Goal: Communication & Community: Ask a question

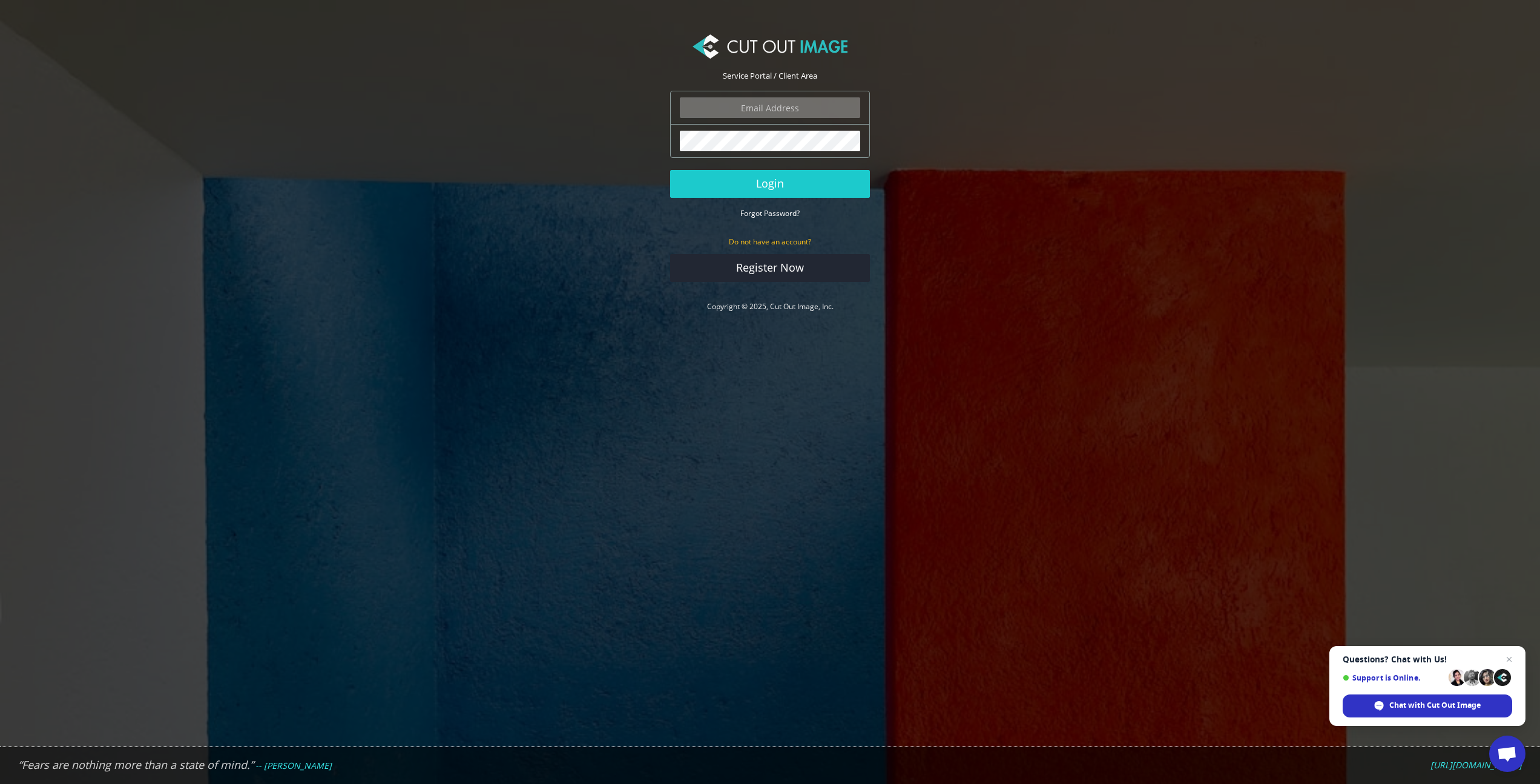
type input "peter@peterharperphotography.co.uk"
click at [803, 191] on button "Login" at bounding box center [770, 184] width 200 height 28
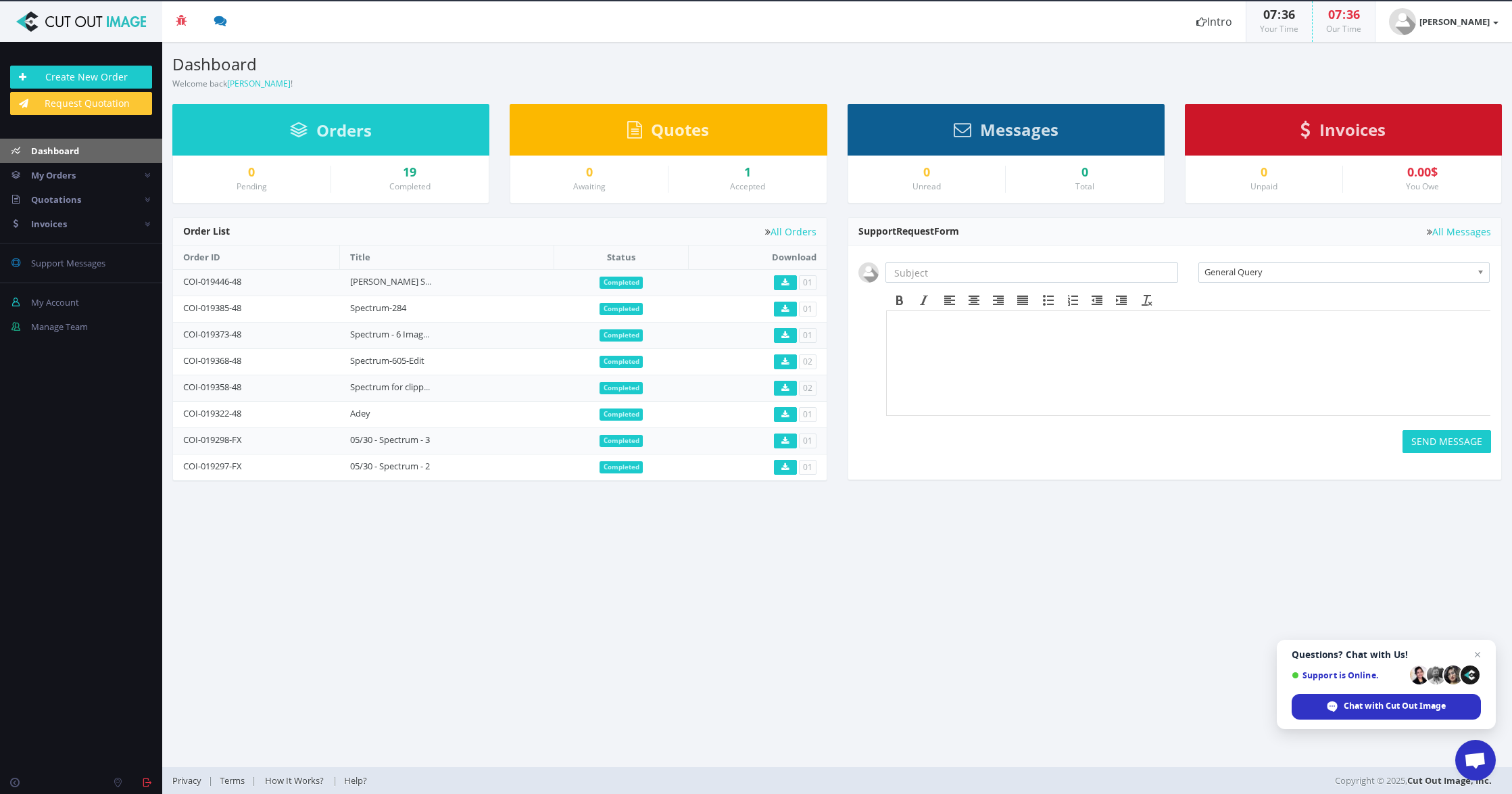
click at [1474, 758] on span "Open chat" at bounding box center [1475, 760] width 22 height 19
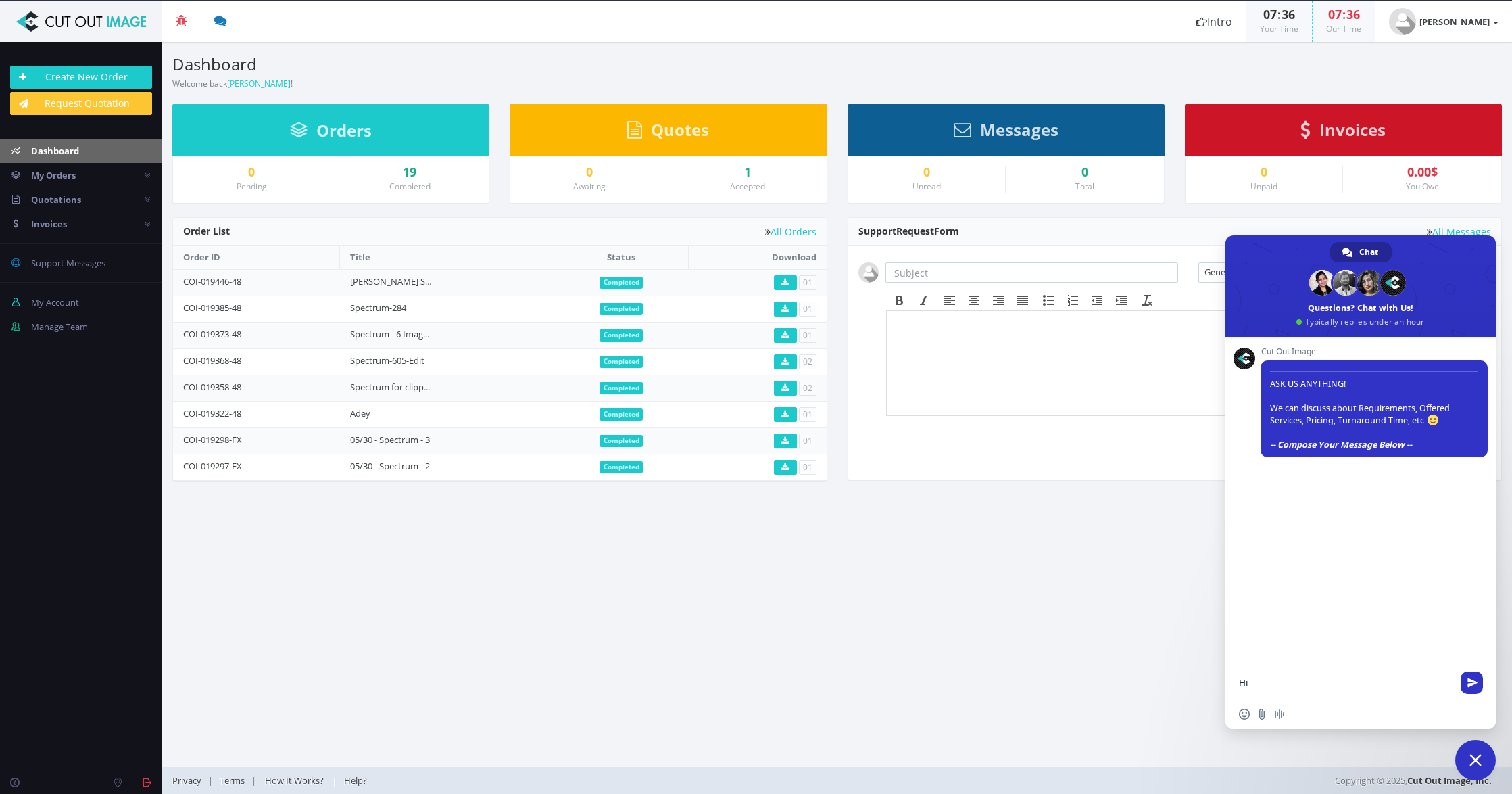
type textarea "Hi"
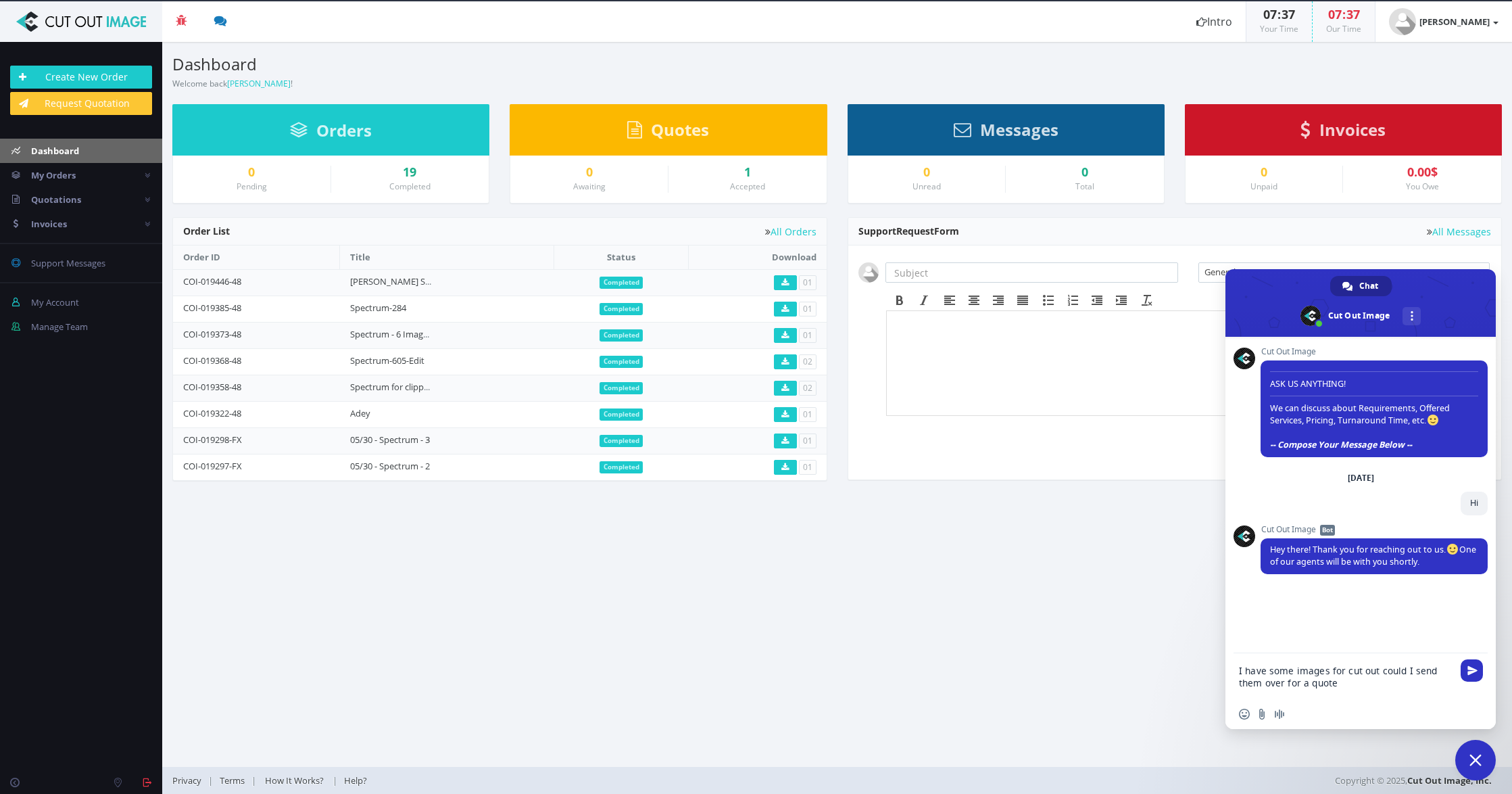
drag, startPoint x: 1376, startPoint y: 673, endPoint x: 1344, endPoint y: 674, distance: 32.0
click at [1344, 674] on textarea "I have some images for cut out could I send them over for a quote" at bounding box center [1347, 675] width 216 height 46
click at [1363, 685] on textarea "I have some images for clipping paths could I send them over for a quote" at bounding box center [1347, 675] width 216 height 46
type textarea "I have some images for clipping paths could I send them over for a quote? many …"
click at [1472, 650] on span "Send" at bounding box center [1472, 646] width 10 height 10
